Goal: Task Accomplishment & Management: Use online tool/utility

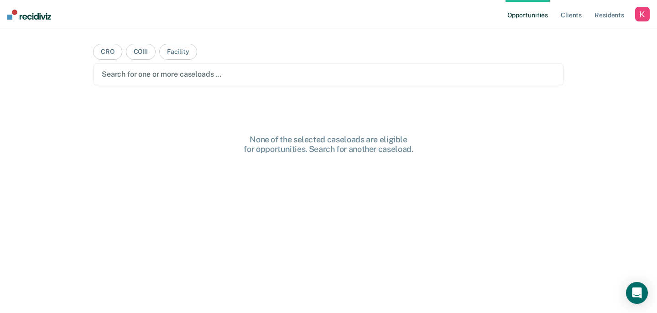
click at [642, 15] on div "button" at bounding box center [642, 14] width 15 height 15
click at [578, 37] on link "Profile" at bounding box center [605, 37] width 73 height 8
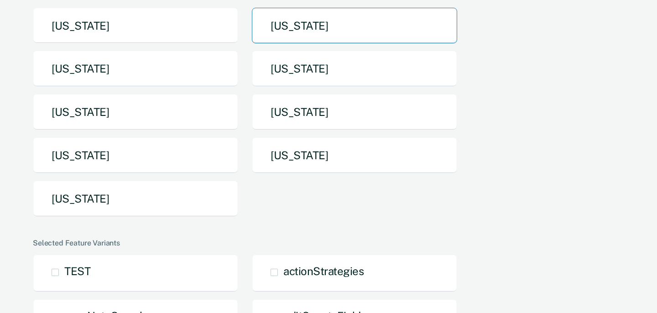
scroll to position [184, 0]
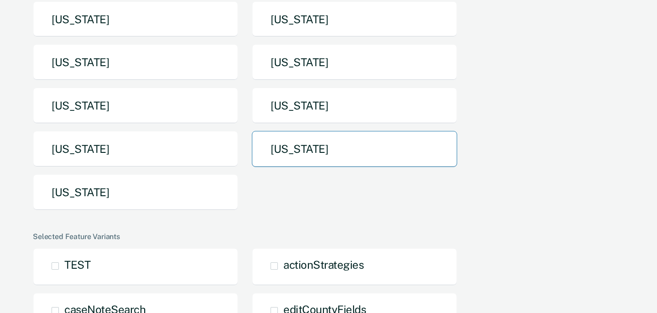
click at [319, 156] on button "[US_STATE]" at bounding box center [354, 149] width 205 height 36
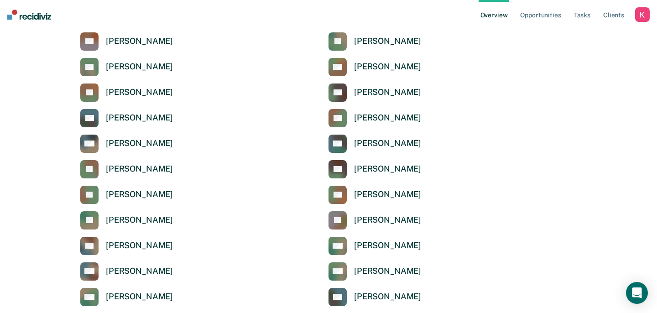
scroll to position [284, 0]
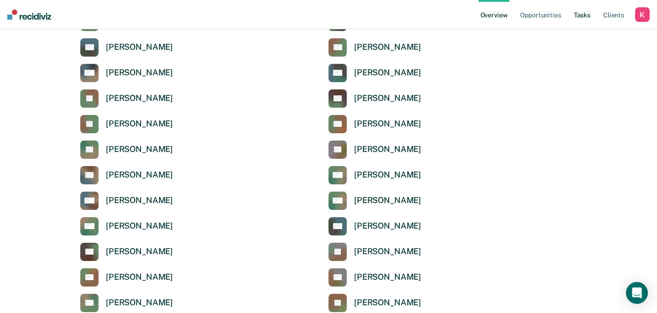
click at [583, 18] on link "Tasks" at bounding box center [582, 14] width 20 height 29
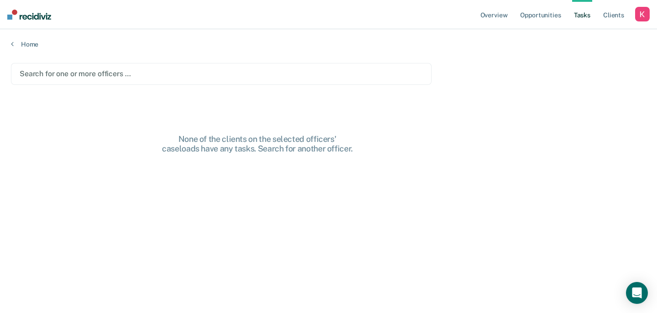
click at [193, 69] on div at bounding box center [221, 73] width 403 height 10
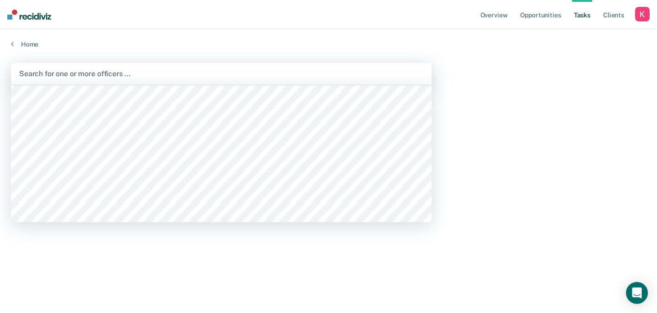
scroll to position [15, 0]
type input "[PERSON_NAME]"
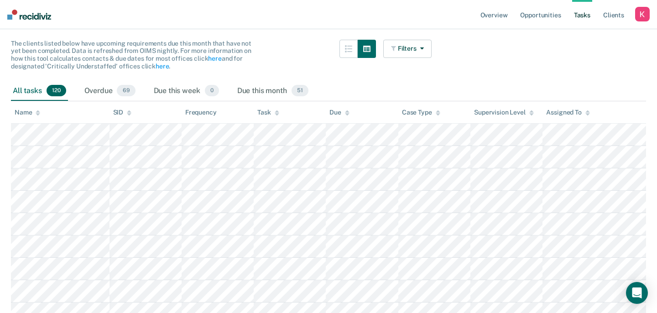
scroll to position [0, 0]
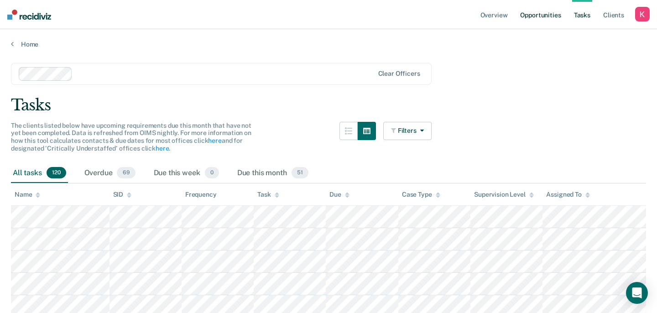
click at [535, 19] on link "Opportunities" at bounding box center [540, 14] width 44 height 29
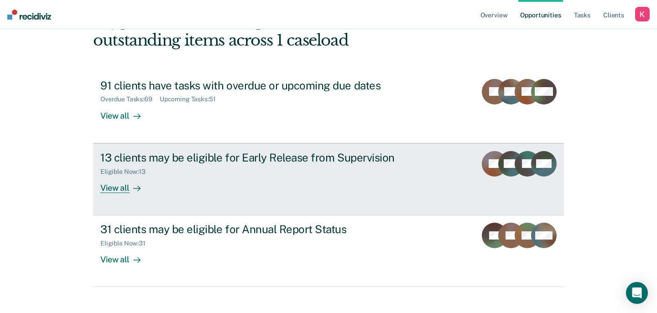
scroll to position [75, 0]
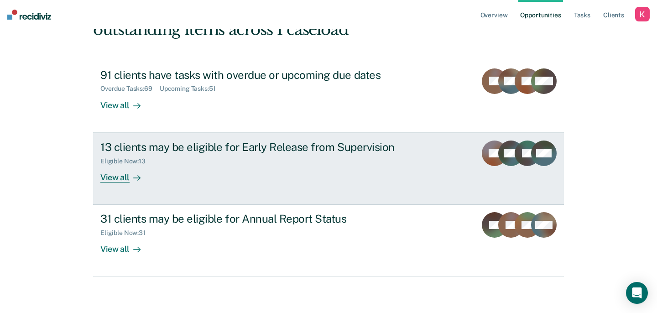
click at [160, 173] on div "13 clients may be eligible for Early Release from Supervision Eligible Now : 13…" at bounding box center [271, 162] width 342 height 42
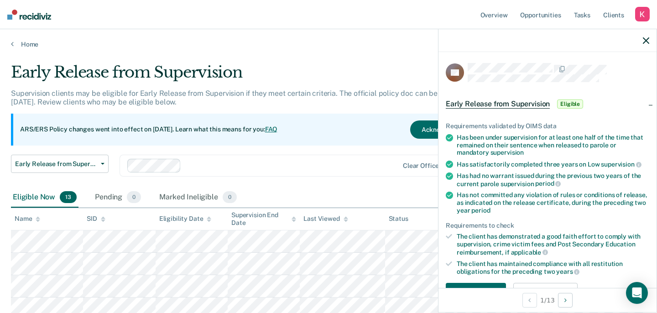
click at [645, 40] on icon "button" at bounding box center [646, 40] width 6 height 6
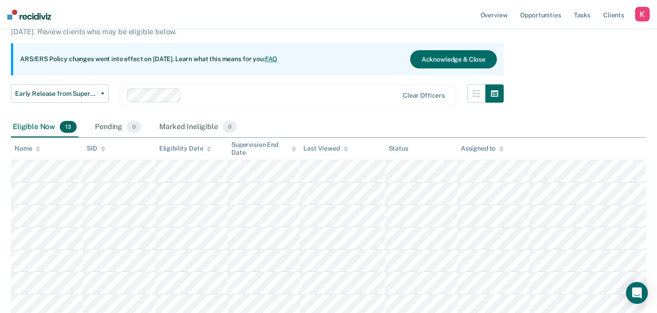
scroll to position [75, 0]
